Goal: Information Seeking & Learning: Learn about a topic

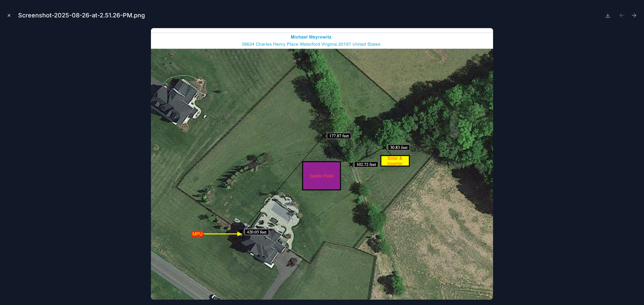
click at [8, 14] on icon "Close modal" at bounding box center [9, 15] width 5 height 5
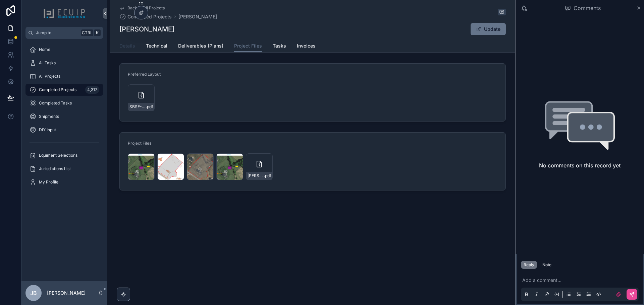
drag, startPoint x: 129, startPoint y: 43, endPoint x: 134, endPoint y: 46, distance: 5.5
click at [129, 43] on span "Details" at bounding box center [127, 46] width 16 height 7
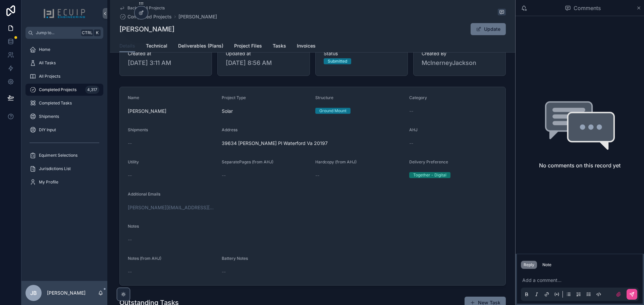
scroll to position [101, 0]
click at [154, 47] on span "Technical" at bounding box center [156, 46] width 21 height 7
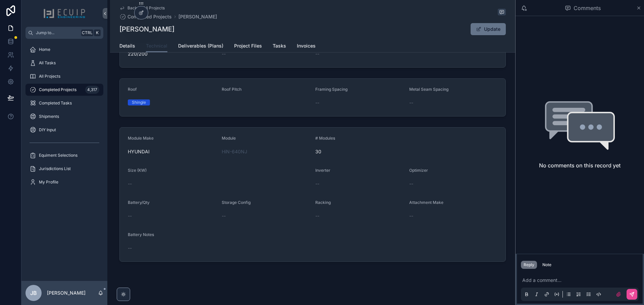
scroll to position [85, 0]
click at [121, 47] on span "Details" at bounding box center [127, 46] width 16 height 7
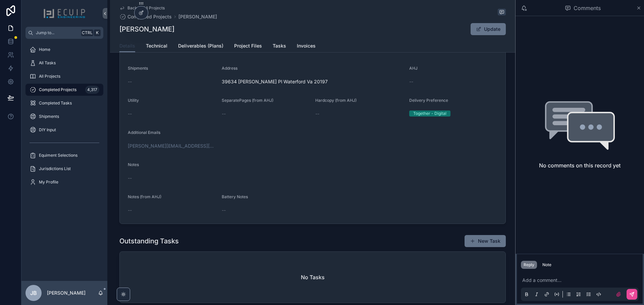
scroll to position [134, 0]
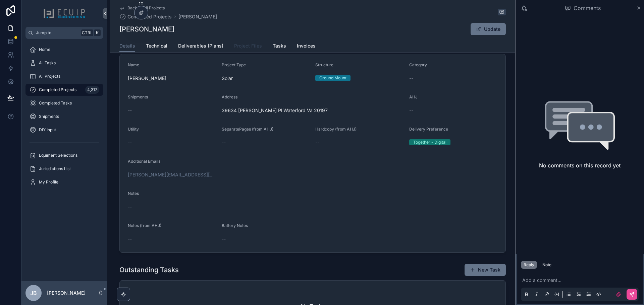
click at [238, 45] on span "Project Files" at bounding box center [248, 46] width 28 height 7
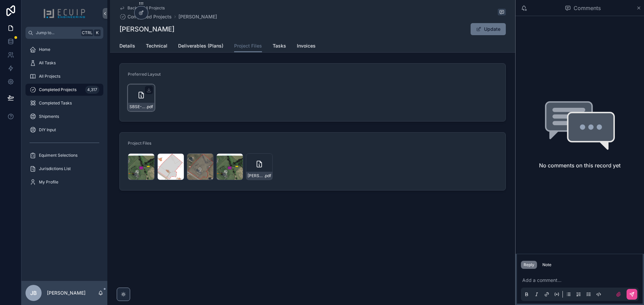
click at [140, 98] on icon "scrollable content" at bounding box center [141, 95] width 8 height 8
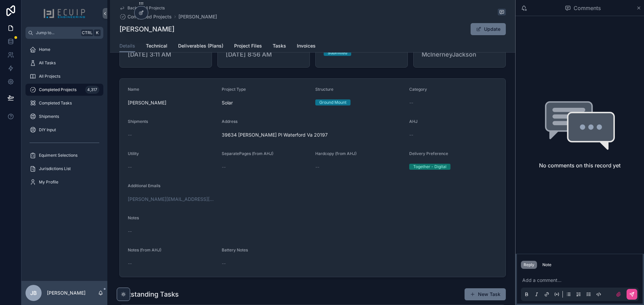
scroll to position [101, 0]
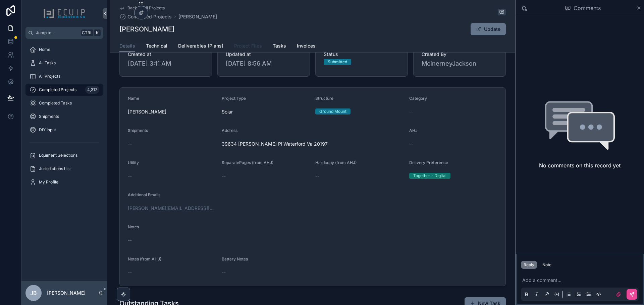
click at [248, 47] on span "Project Files" at bounding box center [248, 46] width 28 height 7
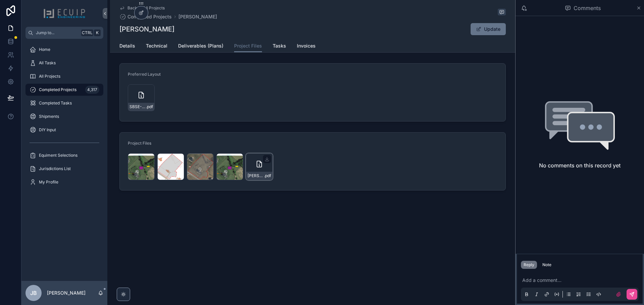
click at [255, 171] on div "[PERSON_NAME]-Survey---Rooftop-PV-_20250826150843 .pdf" at bounding box center [259, 167] width 27 height 27
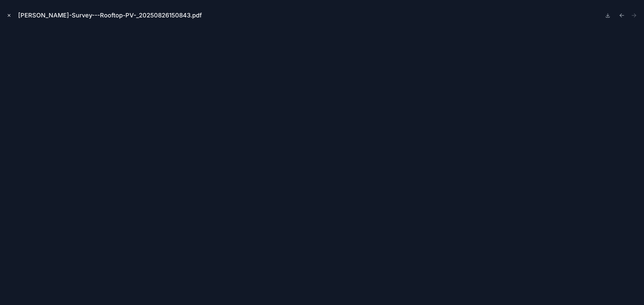
click at [11, 13] on icon "Close modal" at bounding box center [9, 15] width 5 height 5
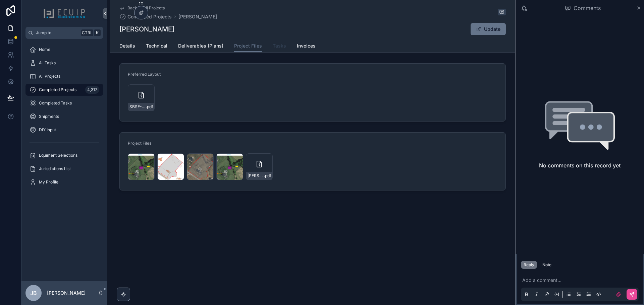
click at [283, 45] on span "Tasks" at bounding box center [278, 46] width 13 height 7
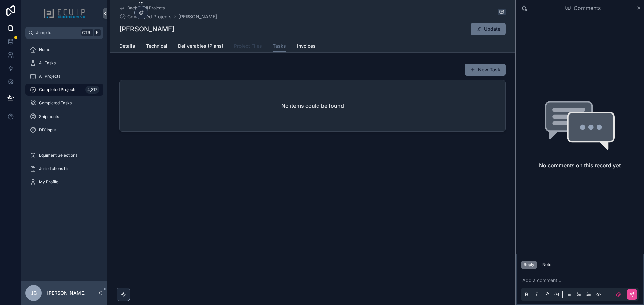
click at [248, 46] on span "Project Files" at bounding box center [248, 46] width 28 height 7
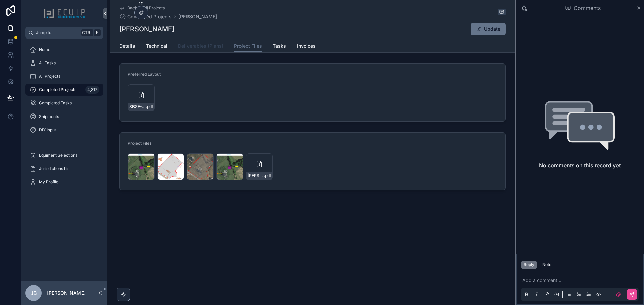
click at [210, 46] on span "Deliverables (Plans)" at bounding box center [200, 46] width 45 height 7
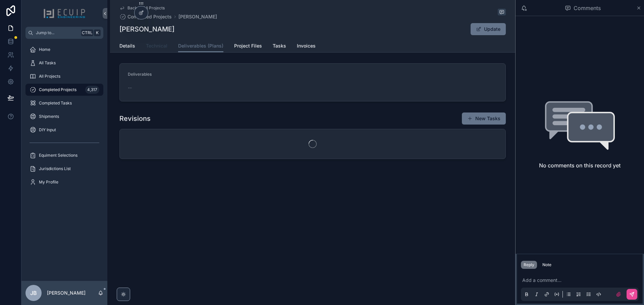
click at [159, 47] on span "Technical" at bounding box center [156, 46] width 21 height 7
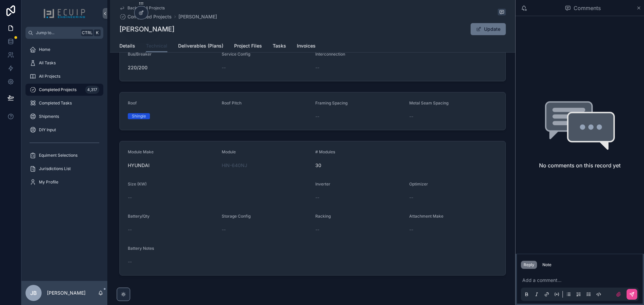
scroll to position [18, 0]
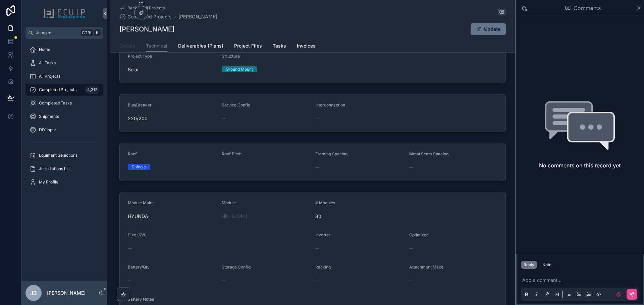
click at [127, 46] on span "Details" at bounding box center [127, 46] width 16 height 7
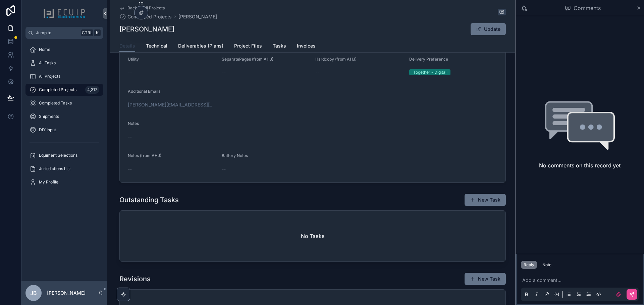
scroll to position [235, 0]
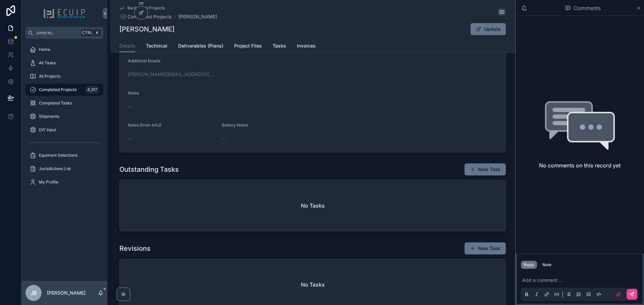
drag, startPoint x: 170, startPoint y: 34, endPoint x: 120, endPoint y: 35, distance: 50.6
click at [120, 35] on div "[PERSON_NAME] Update" at bounding box center [312, 29] width 386 height 13
click at [242, 43] on span "Project Files" at bounding box center [248, 46] width 28 height 7
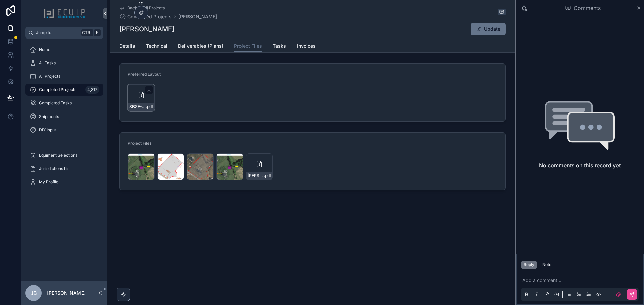
click at [134, 101] on div "SBSE-US-DS-en-24 .pdf" at bounding box center [141, 97] width 27 height 27
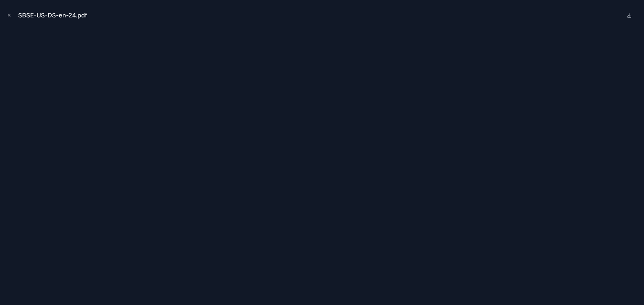
click at [11, 18] on button "Close modal" at bounding box center [8, 15] width 7 height 7
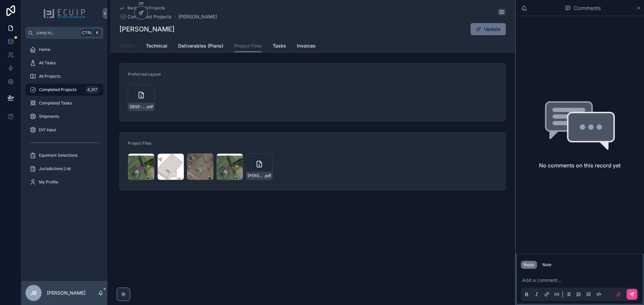
click at [125, 49] on span "Details" at bounding box center [127, 46] width 16 height 7
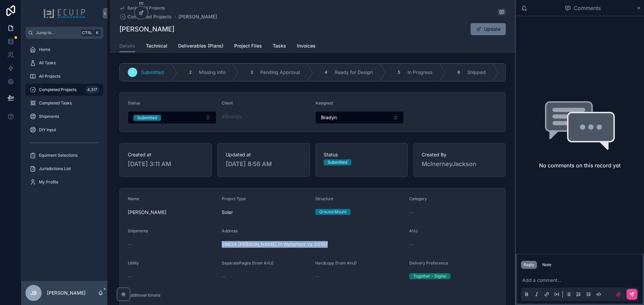
drag, startPoint x: 321, startPoint y: 245, endPoint x: 211, endPoint y: 269, distance: 112.6
click at [217, 253] on form "Name [PERSON_NAME] Project Type Solar Structure Ground Mount Category -- Shipme…" at bounding box center [312, 287] width 385 height 198
copy form "Address [STREET_ADDRESS][PERSON_NAME]"
drag, startPoint x: 346, startPoint y: 71, endPoint x: 341, endPoint y: 71, distance: 5.4
click at [346, 71] on span "Ready for Design" at bounding box center [353, 72] width 38 height 7
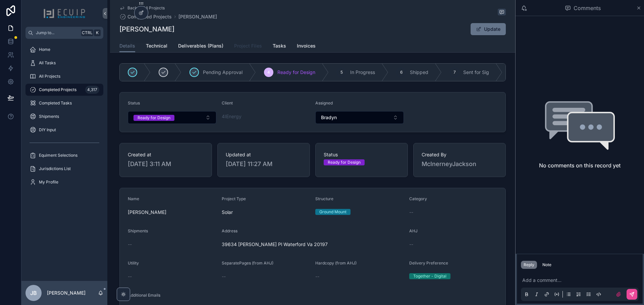
click at [240, 44] on span "Project Files" at bounding box center [248, 46] width 28 height 7
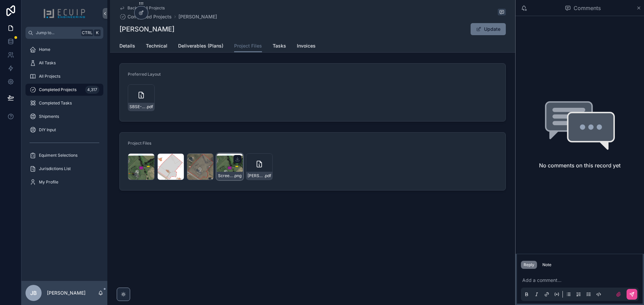
click at [229, 168] on div "Screenshot-2025-08-26-at-2.51.26-PM .png" at bounding box center [229, 167] width 27 height 27
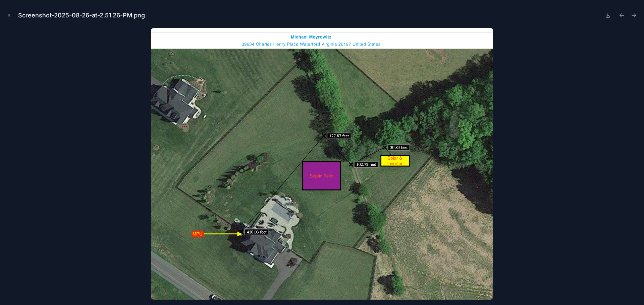
click at [6, 15] on button "Close modal" at bounding box center [8, 15] width 7 height 7
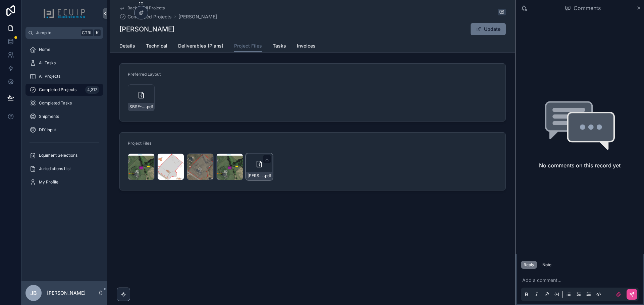
click at [256, 169] on div "[PERSON_NAME]-Survey---Rooftop-PV-_20250826150843 .pdf" at bounding box center [259, 167] width 27 height 27
